Goal: Task Accomplishment & Management: Manage account settings

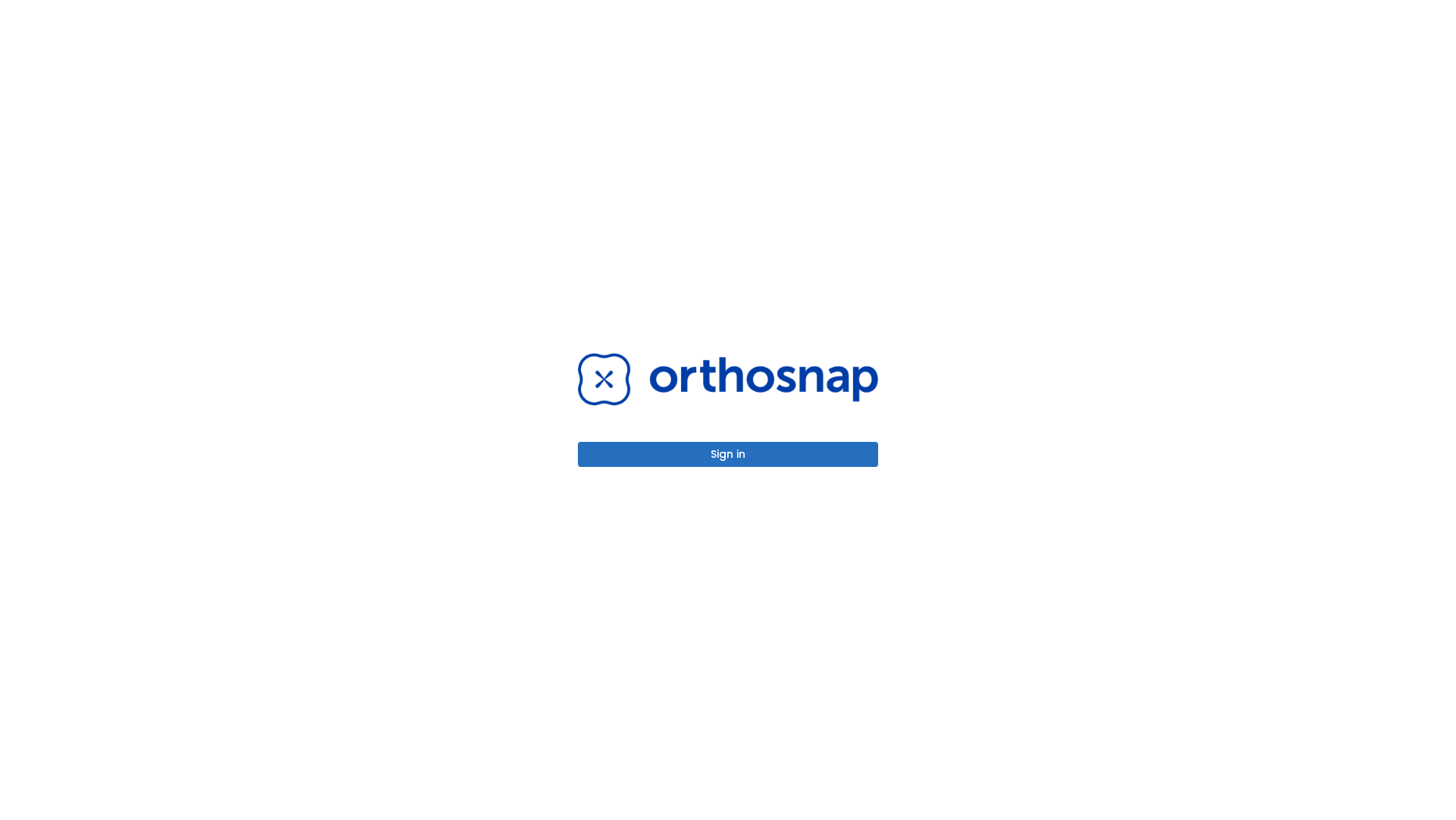
click at [728, 454] on button "Sign in" at bounding box center [728, 454] width 300 height 25
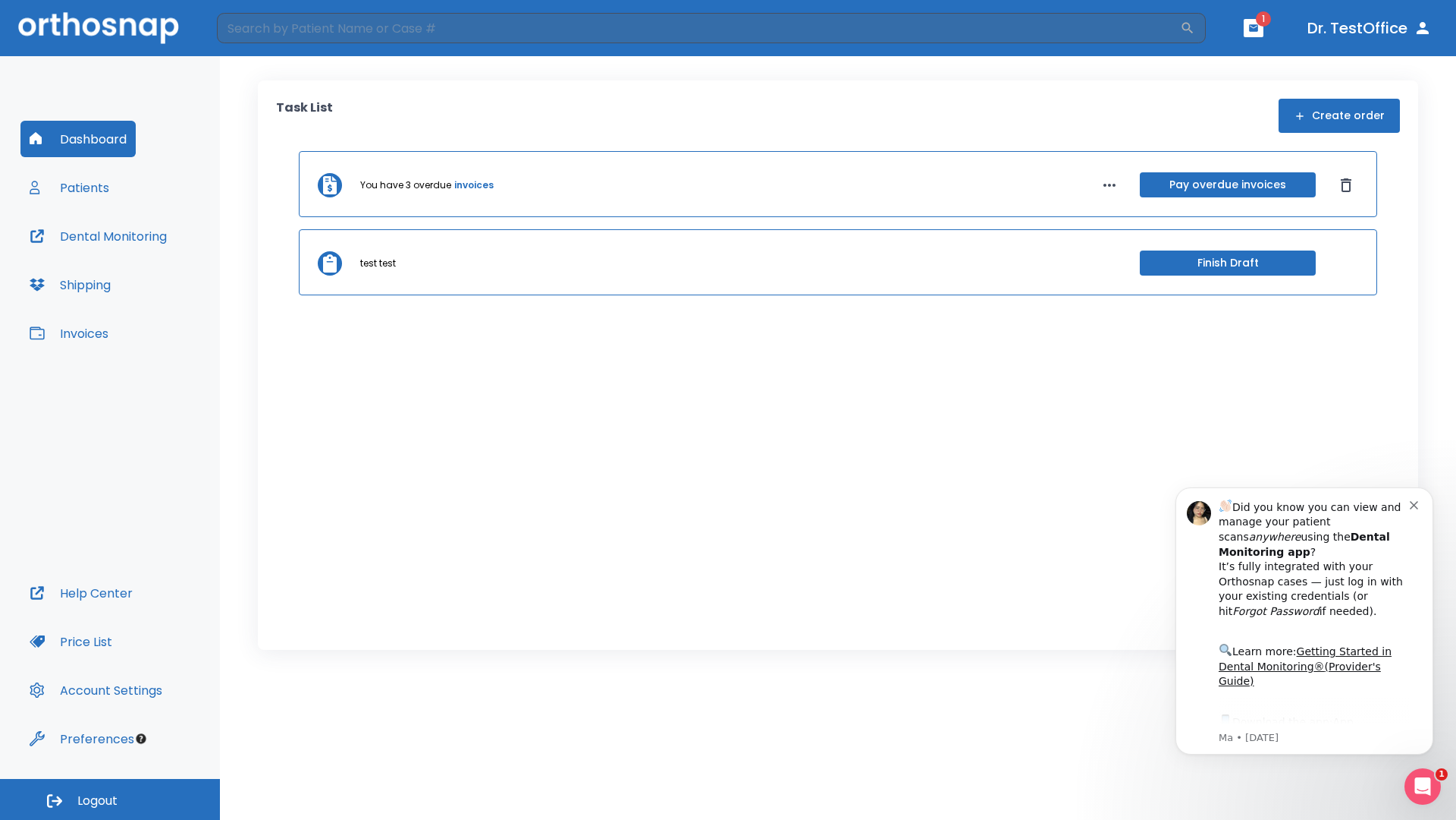
click at [110, 799] on span "Logout" at bounding box center [98, 801] width 40 height 17
